Goal: Task Accomplishment & Management: Complete application form

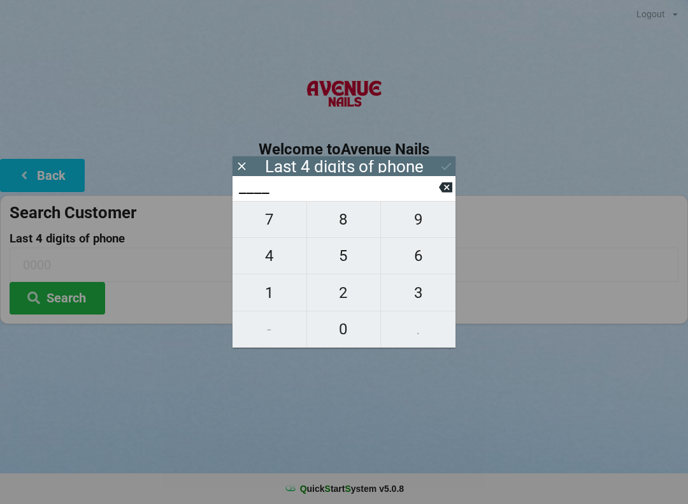
click at [261, 268] on span "4" at bounding box center [270, 255] width 74 height 27
type input "4___"
click at [410, 293] on span "3" at bounding box center [418, 292] width 75 height 27
type input "43__"
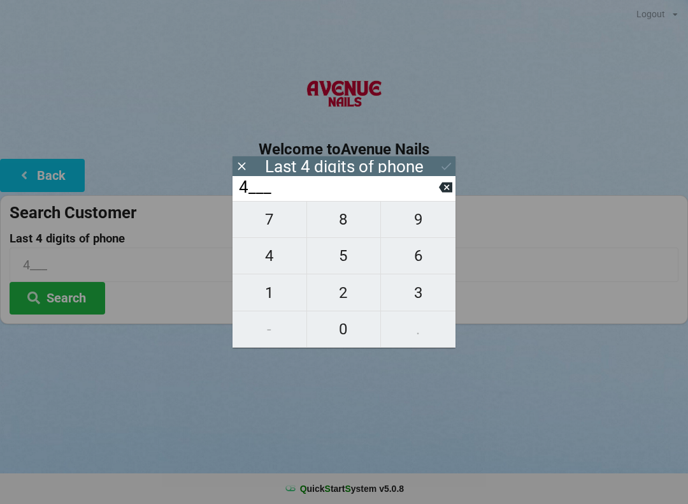
type input "43__"
click at [272, 302] on span "1" at bounding box center [270, 292] width 74 height 27
type input "431_"
click at [341, 268] on span "5" at bounding box center [344, 255] width 74 height 27
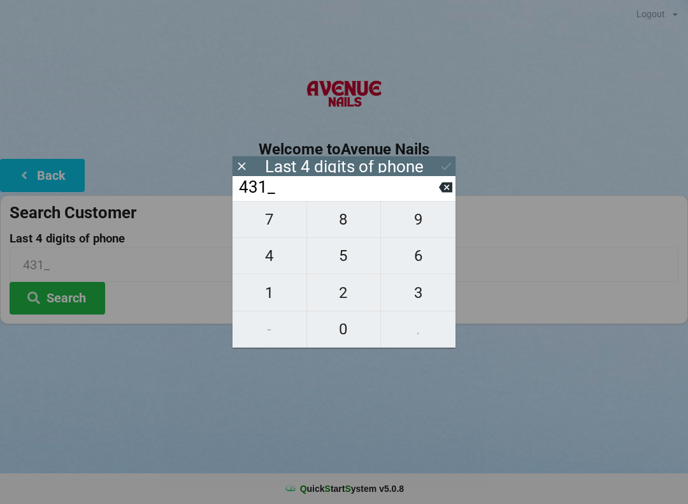
type input "4315"
click at [486, 397] on div "Logout Logout Sign-In Welcome to Avenue Nails Back Search Customer Last 4 digit…" at bounding box center [344, 252] width 688 height 504
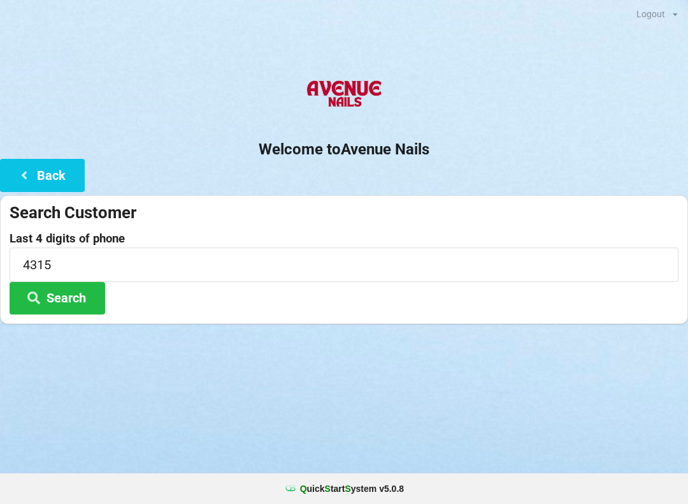
click at [64, 307] on button "Search" at bounding box center [58, 298] width 96 height 33
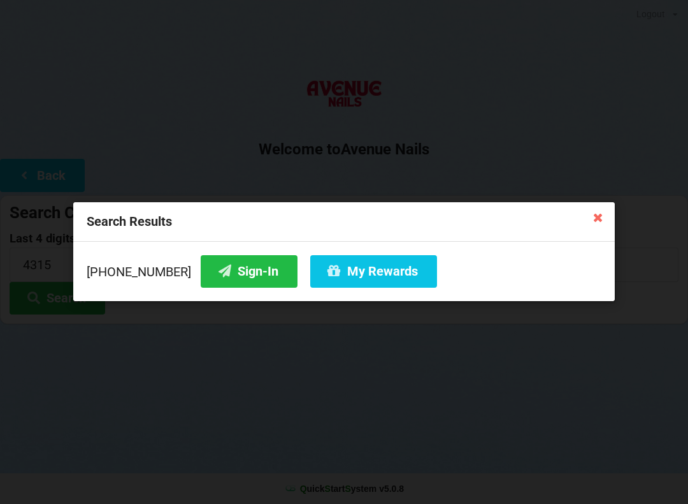
click at [231, 275] on button "Sign-In" at bounding box center [249, 271] width 97 height 33
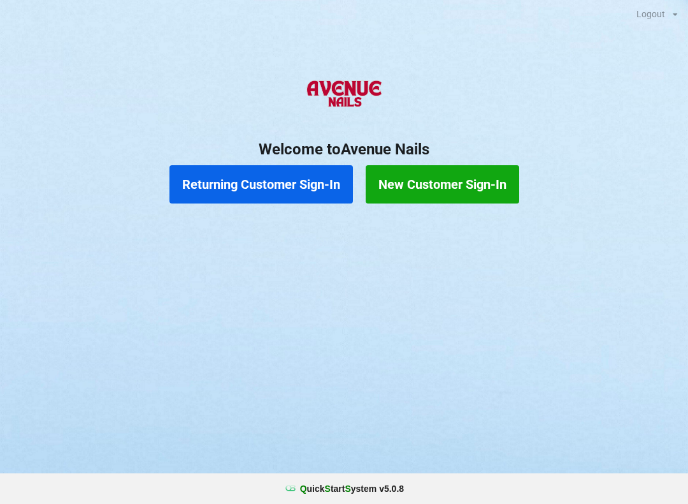
click at [627, 27] on div "Logout Logout Sign-In Welcome to Avenue Nails Returning Customer Sign-In New Cu…" at bounding box center [344, 121] width 688 height 242
click at [609, 55] on div "Sign-In" at bounding box center [344, 47] width 688 height 25
click at [244, 165] on button "Returning Customer Sign-In" at bounding box center [262, 184] width 184 height 38
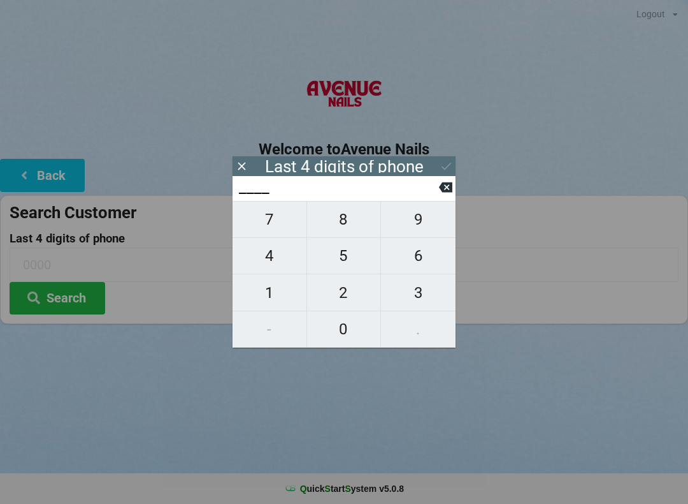
click at [346, 247] on span "5" at bounding box center [344, 255] width 74 height 27
type input "5___"
click at [340, 299] on span "2" at bounding box center [344, 292] width 74 height 27
type input "52__"
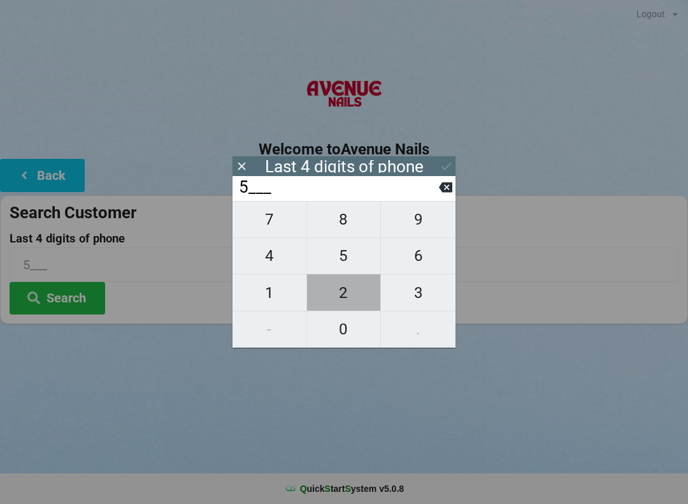
type input "52__"
click at [343, 214] on span "8" at bounding box center [344, 219] width 74 height 27
type input "528_"
click at [337, 259] on span "5" at bounding box center [344, 255] width 74 height 27
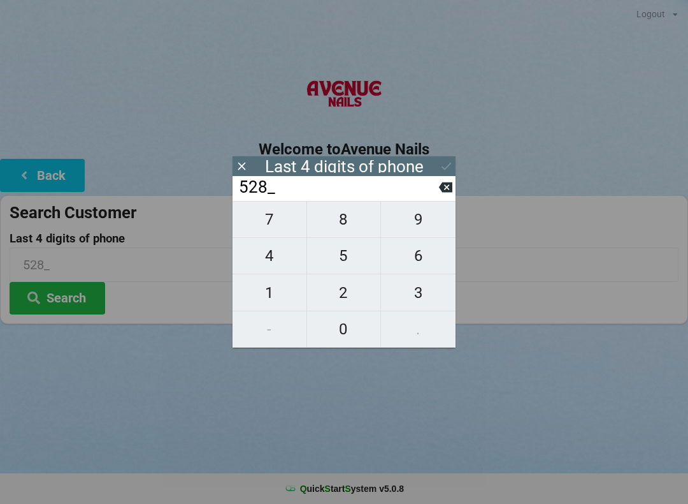
type input "5285"
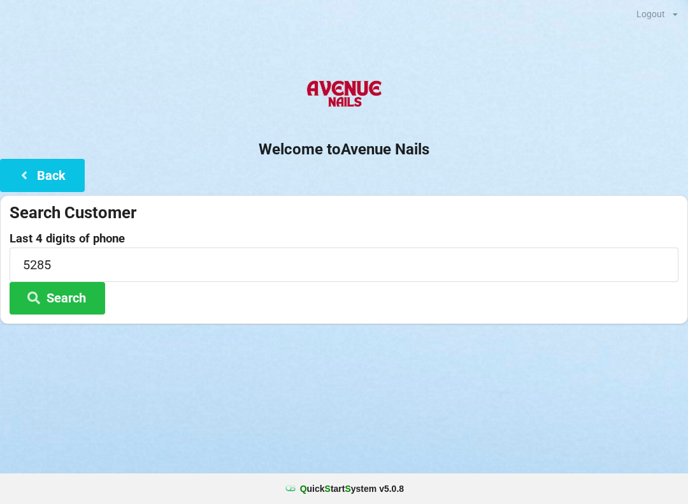
click at [60, 298] on button "Search" at bounding box center [58, 298] width 96 height 33
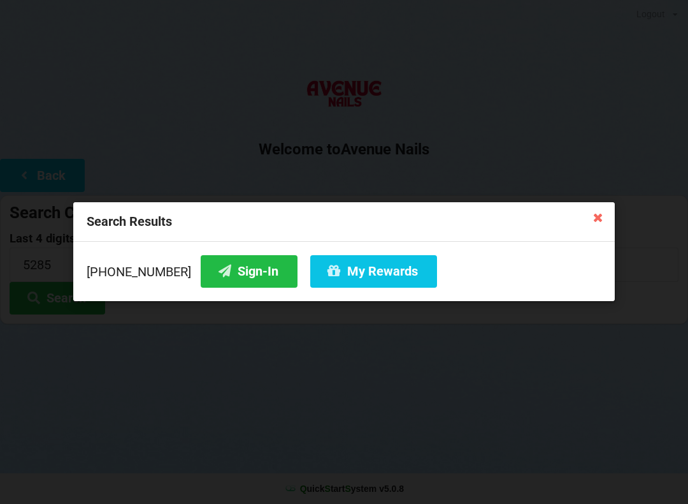
click at [231, 270] on button "Sign-In" at bounding box center [249, 271] width 97 height 33
